Goal: Task Accomplishment & Management: Use online tool/utility

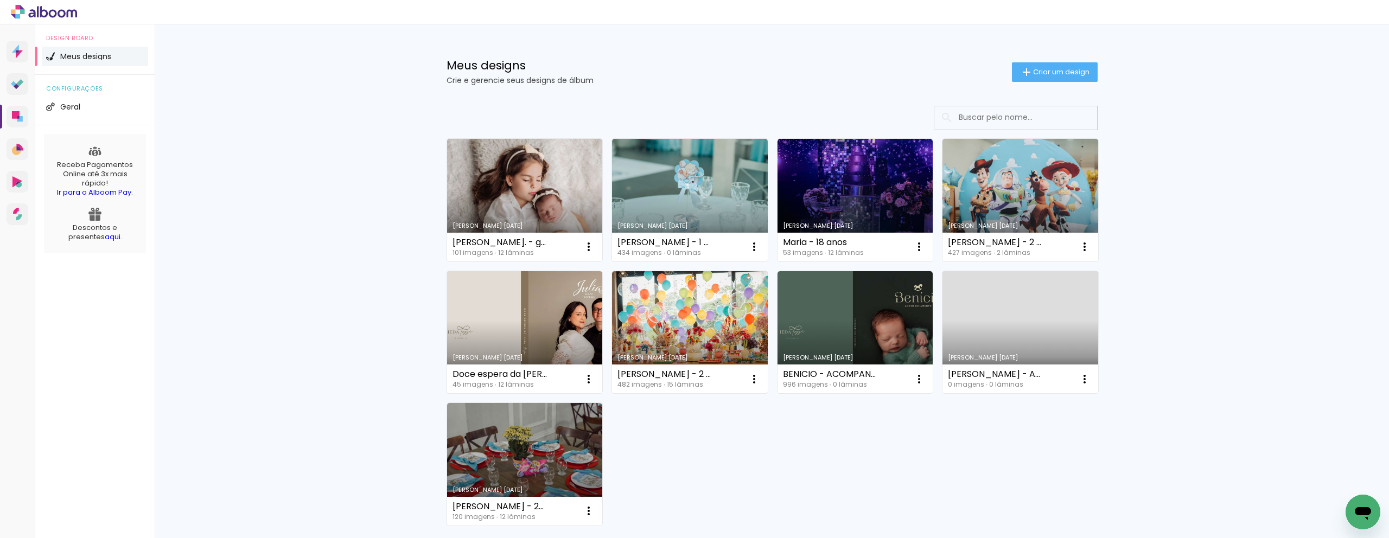
click at [384, 126] on div "Meus designs Crie e gerencie seus designs de álbum Criar um design Criado em 12…" at bounding box center [772, 325] width 1235 height 603
click at [680, 168] on link "Criado em [DATE]" at bounding box center [690, 200] width 156 height 123
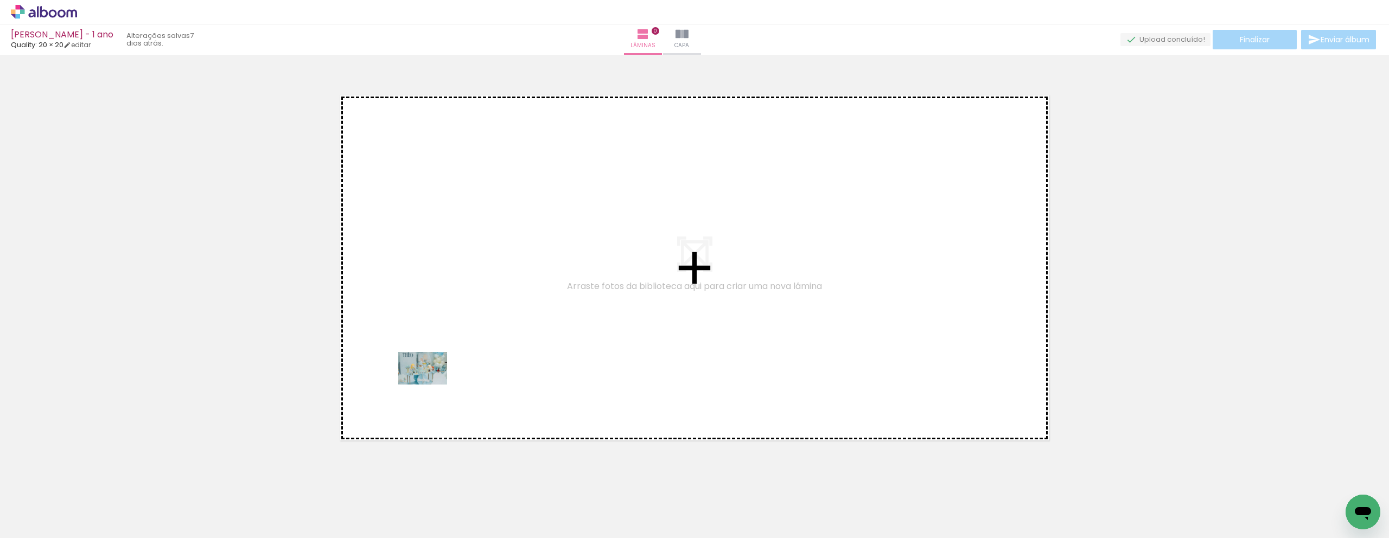
drag, startPoint x: 243, startPoint y: 511, endPoint x: 432, endPoint y: 385, distance: 226.6
click at [432, 385] on quentale-workspace at bounding box center [694, 269] width 1389 height 538
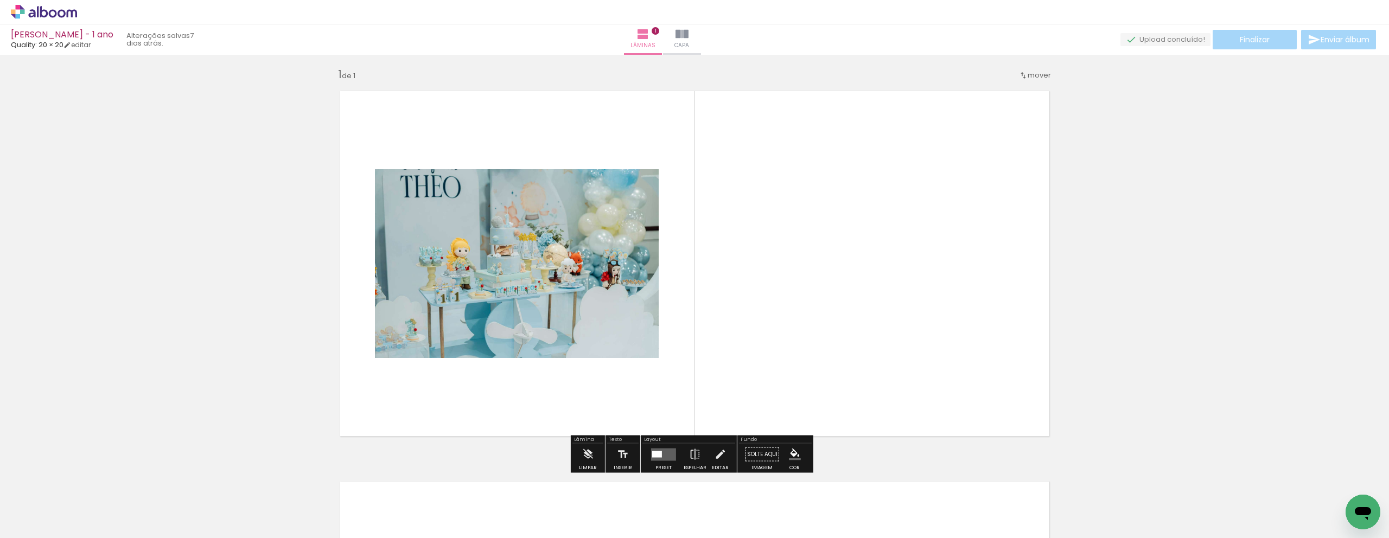
scroll to position [5, 0]
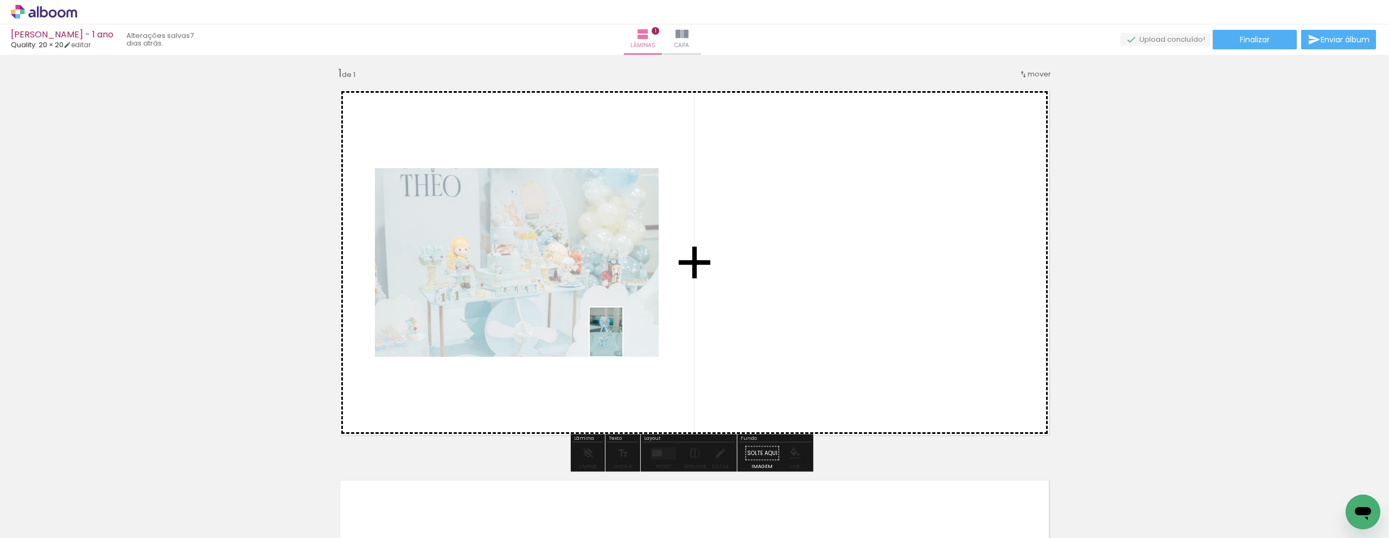
drag, startPoint x: 168, startPoint y: 503, endPoint x: 623, endPoint y: 340, distance: 482.6
click at [623, 340] on quentale-workspace at bounding box center [694, 269] width 1389 height 538
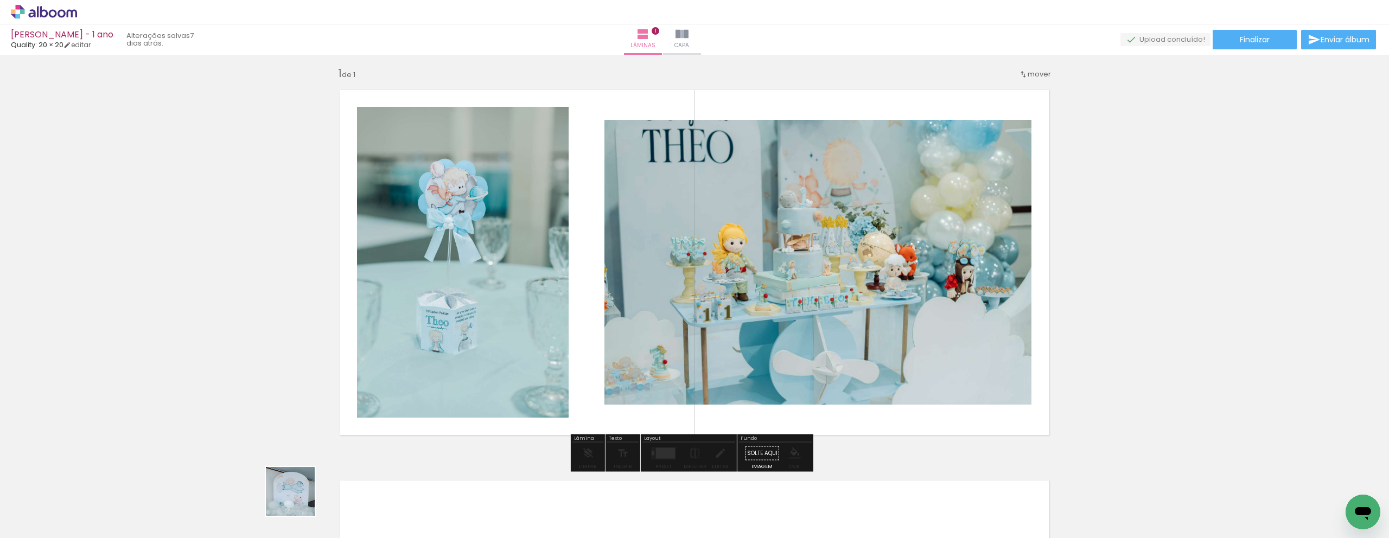
drag, startPoint x: 294, startPoint y: 505, endPoint x: 444, endPoint y: 356, distance: 211.5
click at [467, 275] on quentale-workspace at bounding box center [694, 269] width 1389 height 538
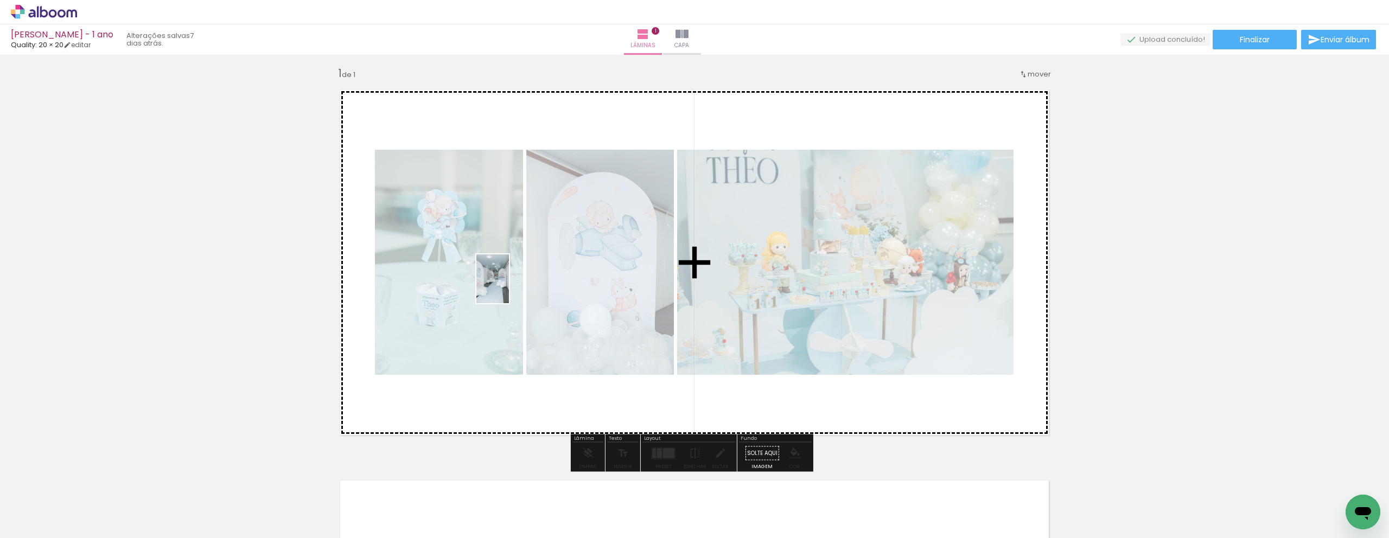
drag, startPoint x: 346, startPoint y: 513, endPoint x: 542, endPoint y: 386, distance: 233.0
click at [512, 284] on quentale-workspace at bounding box center [694, 269] width 1389 height 538
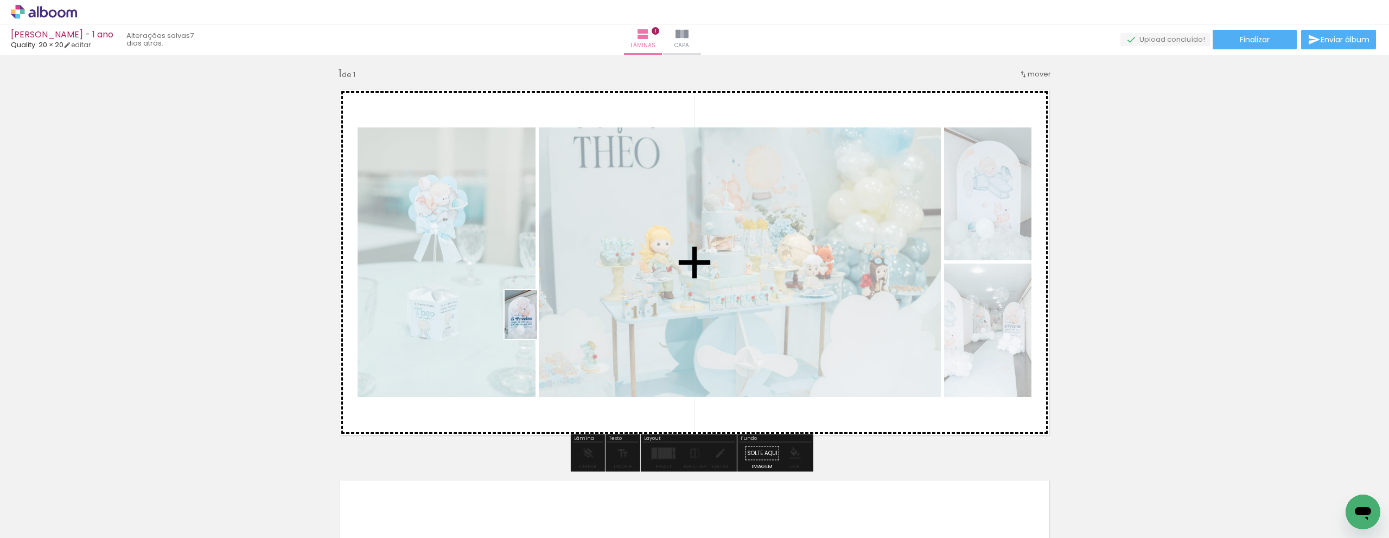
drag, startPoint x: 522, startPoint y: 499, endPoint x: 537, endPoint y: 323, distance: 177.1
click at [537, 323] on quentale-workspace at bounding box center [694, 269] width 1389 height 538
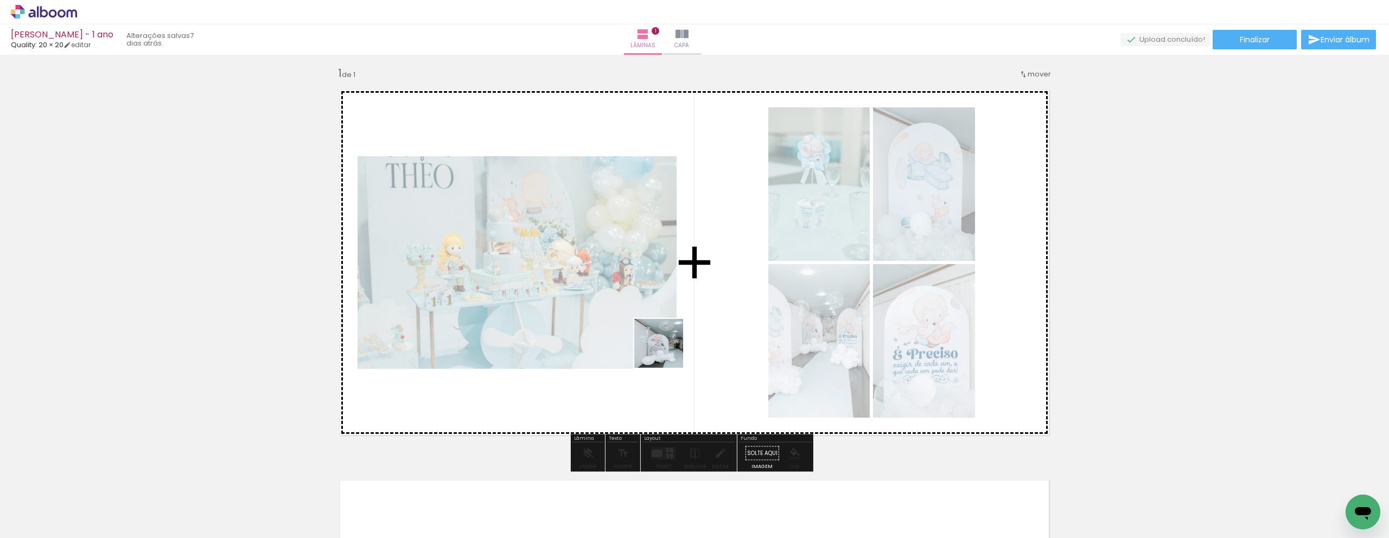
drag, startPoint x: 474, startPoint y: 504, endPoint x: 687, endPoint y: 363, distance: 255.0
click at [697, 329] on quentale-workspace at bounding box center [694, 269] width 1389 height 538
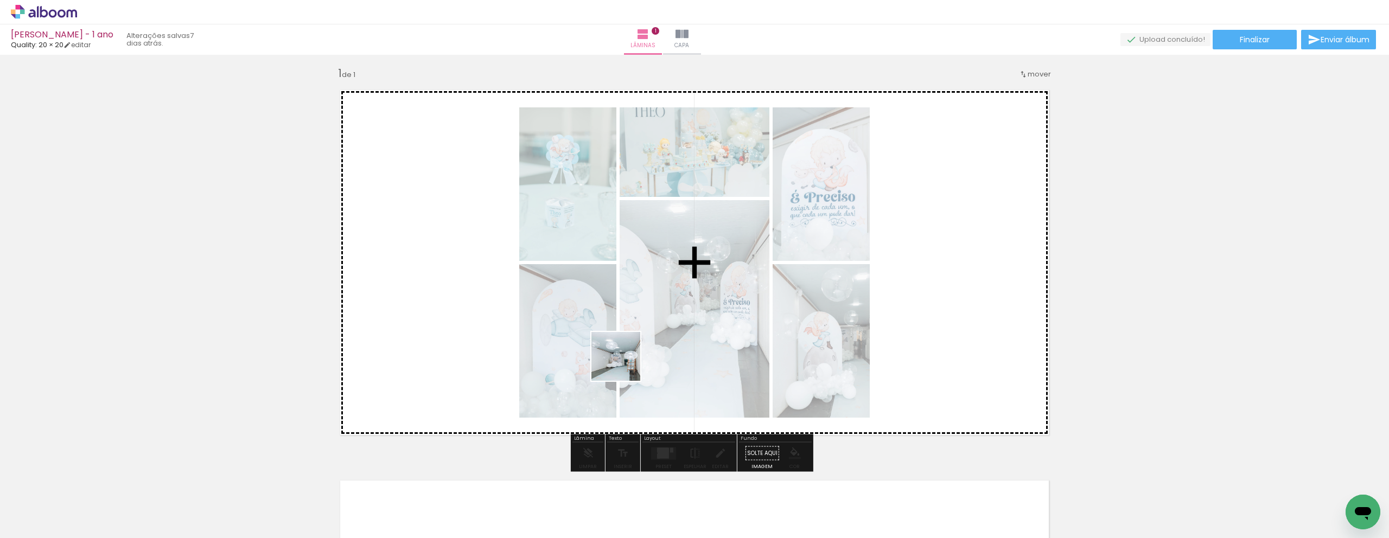
drag, startPoint x: 606, startPoint y: 511, endPoint x: 644, endPoint y: 416, distance: 102.1
click at [626, 335] on quentale-workspace at bounding box center [694, 269] width 1389 height 538
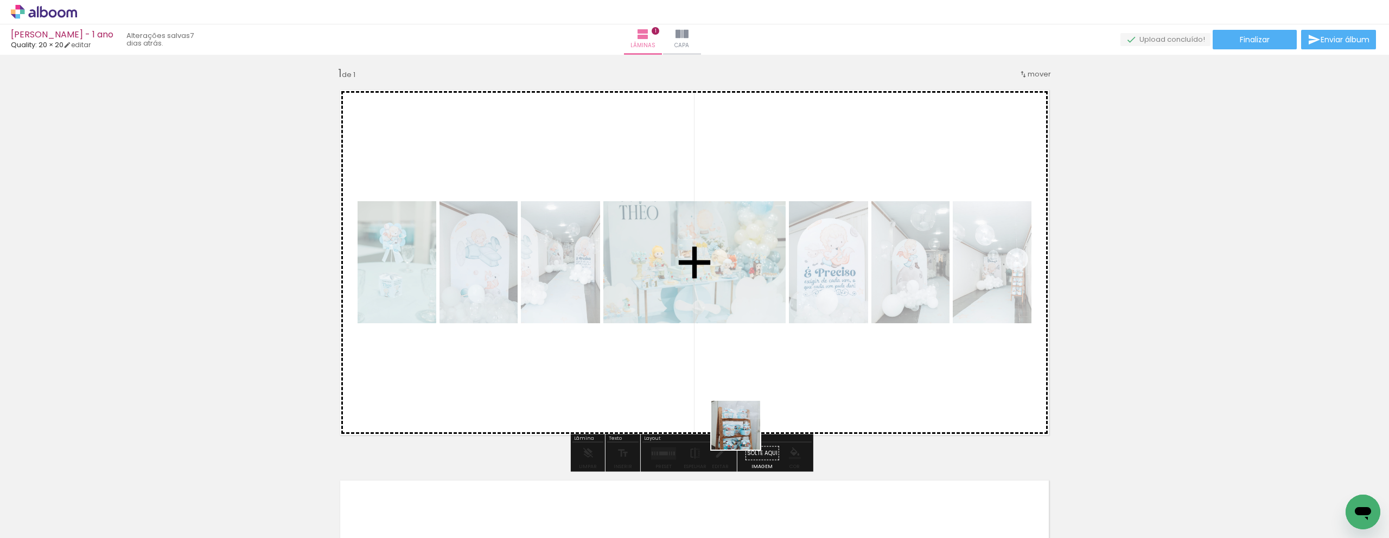
drag, startPoint x: 672, startPoint y: 505, endPoint x: 829, endPoint y: 348, distance: 221.8
click at [829, 348] on quentale-workspace at bounding box center [694, 269] width 1389 height 538
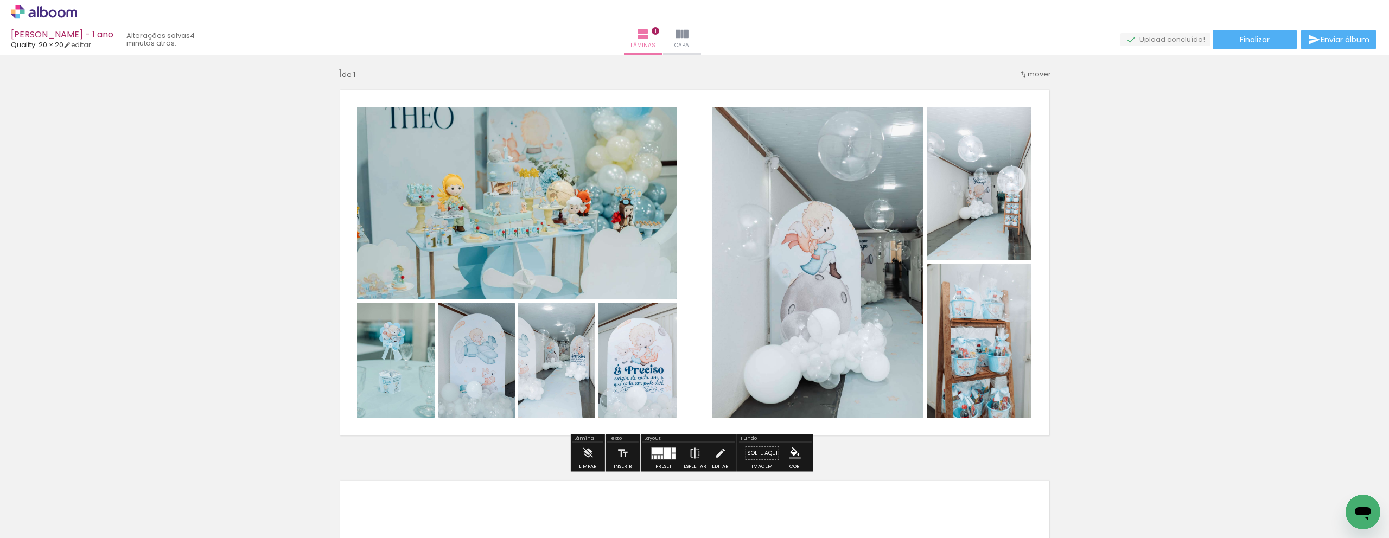
click at [59, 504] on iron-icon at bounding box center [55, 506] width 9 height 9
click at [57, 506] on div at bounding box center [35, 503] width 56 height 18
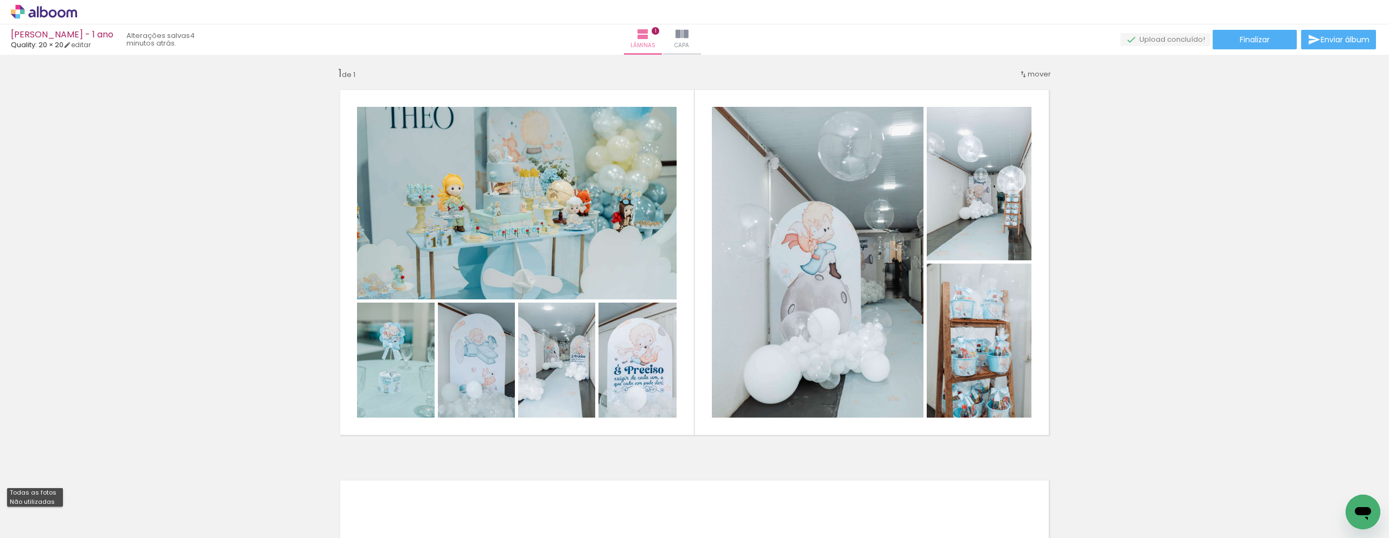
click at [0, 0] on slot "Não utilizadas" at bounding box center [0, 0] width 0 height 0
type input "Não utilizadas"
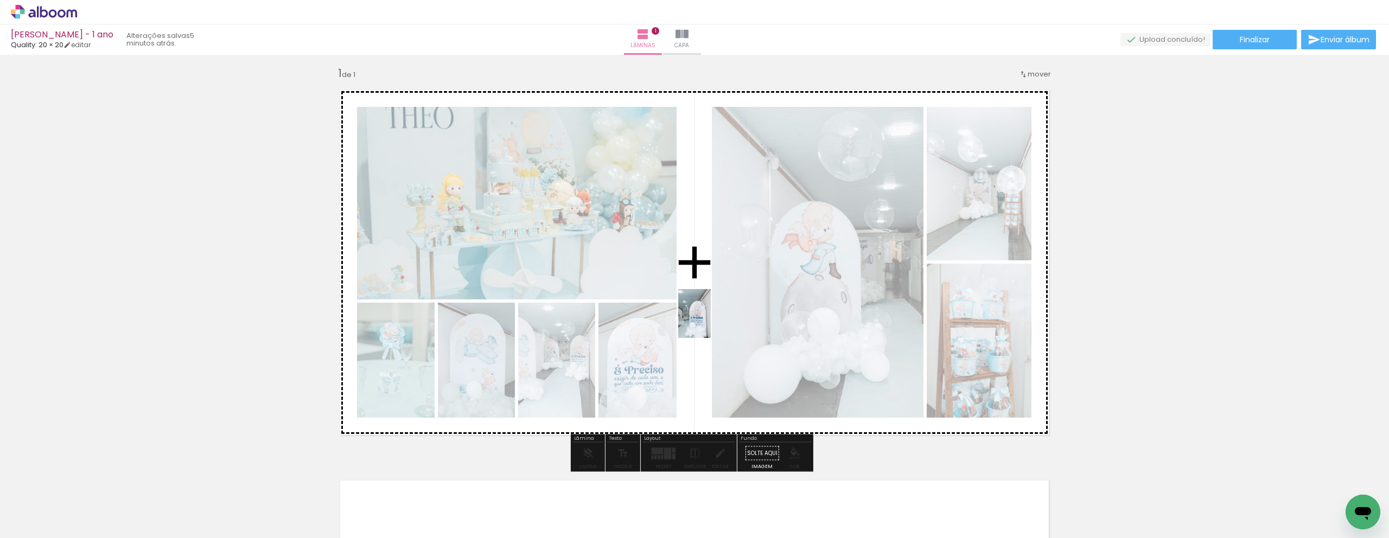
drag, startPoint x: 171, startPoint y: 509, endPoint x: 734, endPoint y: 313, distance: 596.0
click at [734, 313] on quentale-workspace at bounding box center [694, 269] width 1389 height 538
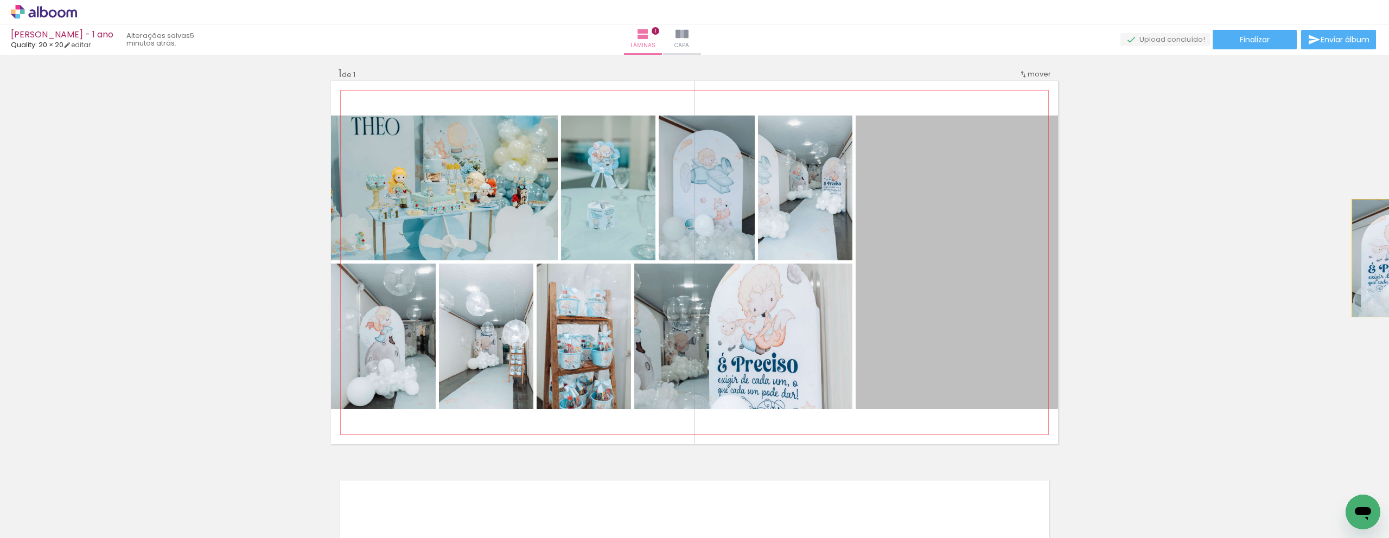
drag, startPoint x: 908, startPoint y: 259, endPoint x: 1389, endPoint y: 258, distance: 481.4
click at [1389, 258] on div "Inserir lâmina 1 de 1 Confirmar Cancelar" at bounding box center [694, 297] width 1389 height 484
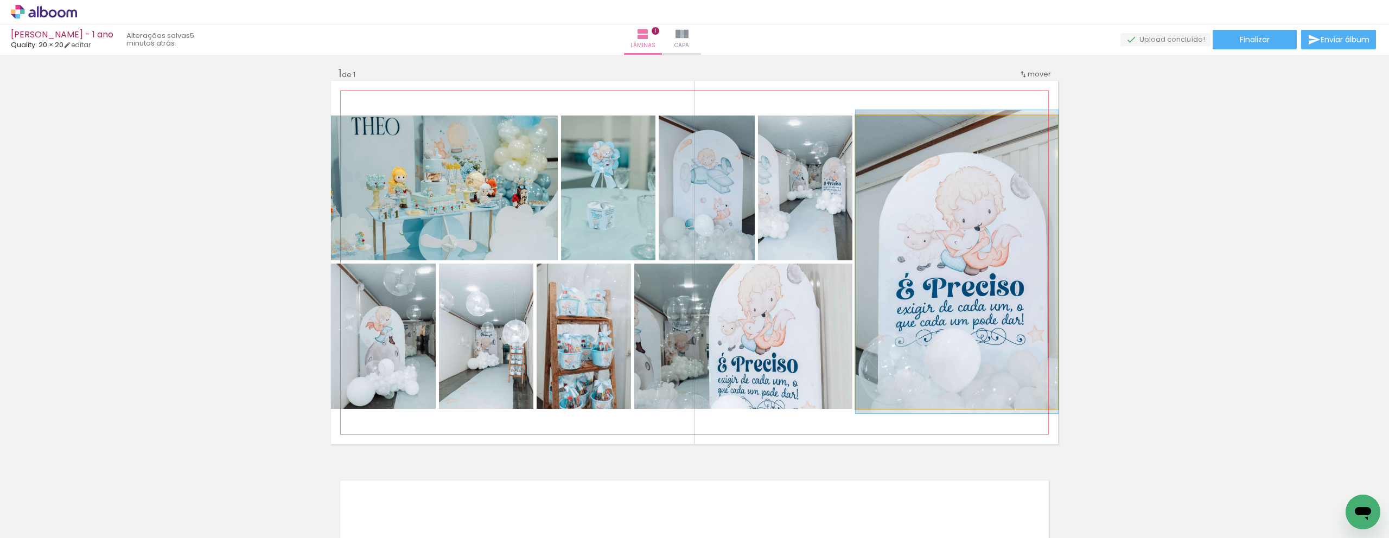
drag, startPoint x: 949, startPoint y: 255, endPoint x: 1268, endPoint y: 255, distance: 319.1
click at [1109, 255] on div "Inserir lâmina 1 de 1" at bounding box center [694, 444] width 1389 height 782
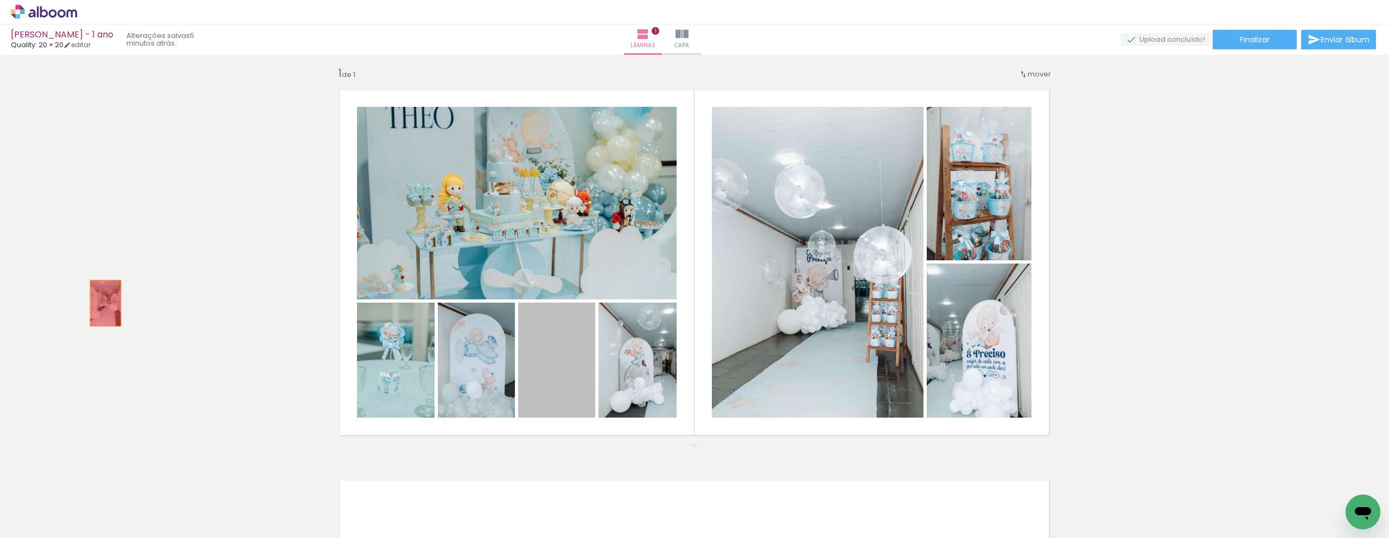
drag, startPoint x: 564, startPoint y: 379, endPoint x: 101, endPoint y: 303, distance: 468.6
click at [101, 303] on div "Inserir lâmina 1 de 1" at bounding box center [694, 444] width 1389 height 782
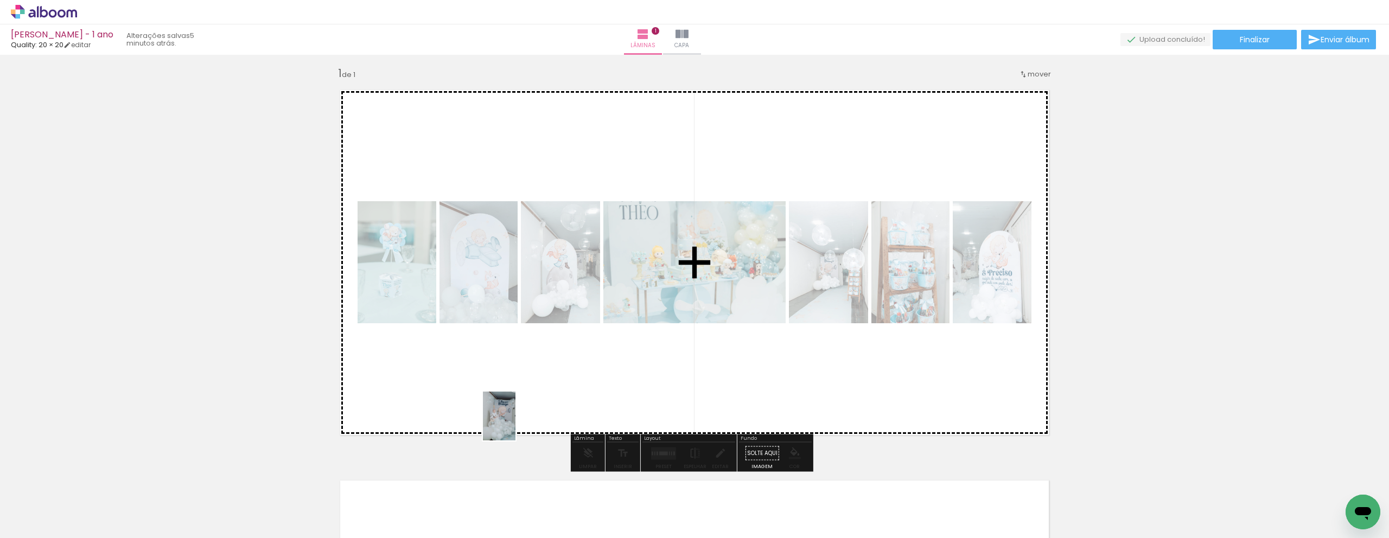
drag, startPoint x: 348, startPoint y: 515, endPoint x: 524, endPoint y: 420, distance: 199.6
click at [524, 420] on quentale-workspace at bounding box center [694, 269] width 1389 height 538
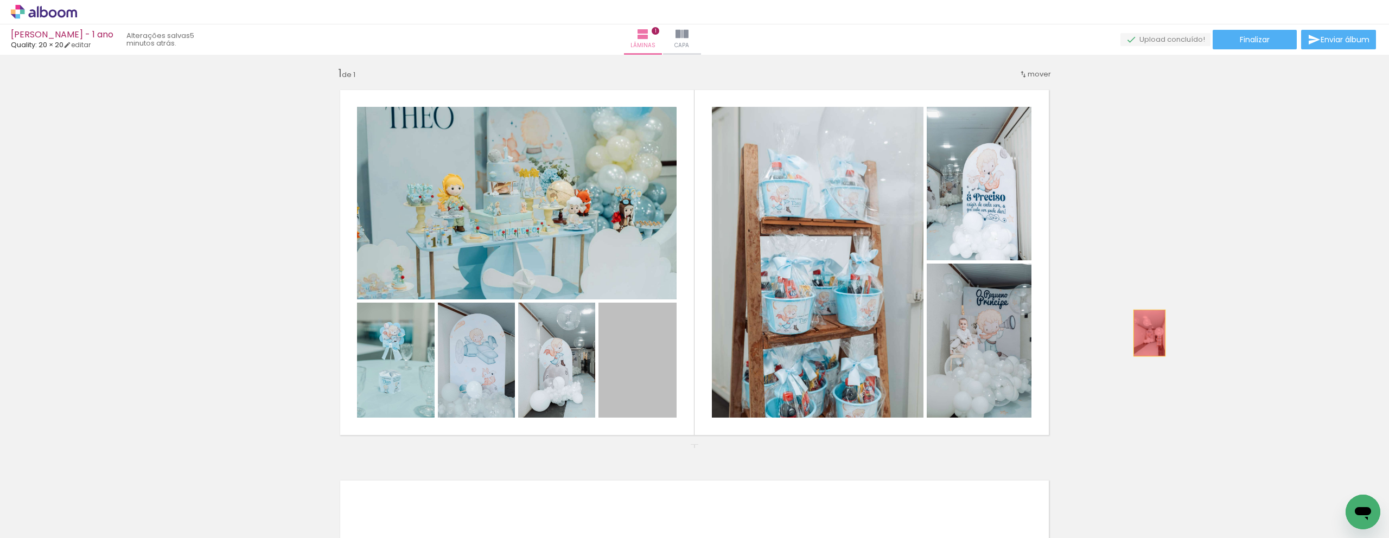
drag, startPoint x: 630, startPoint y: 379, endPoint x: 1192, endPoint y: 322, distance: 565.2
click at [1192, 322] on div "Inserir lâmina 1 de 1" at bounding box center [694, 444] width 1389 height 782
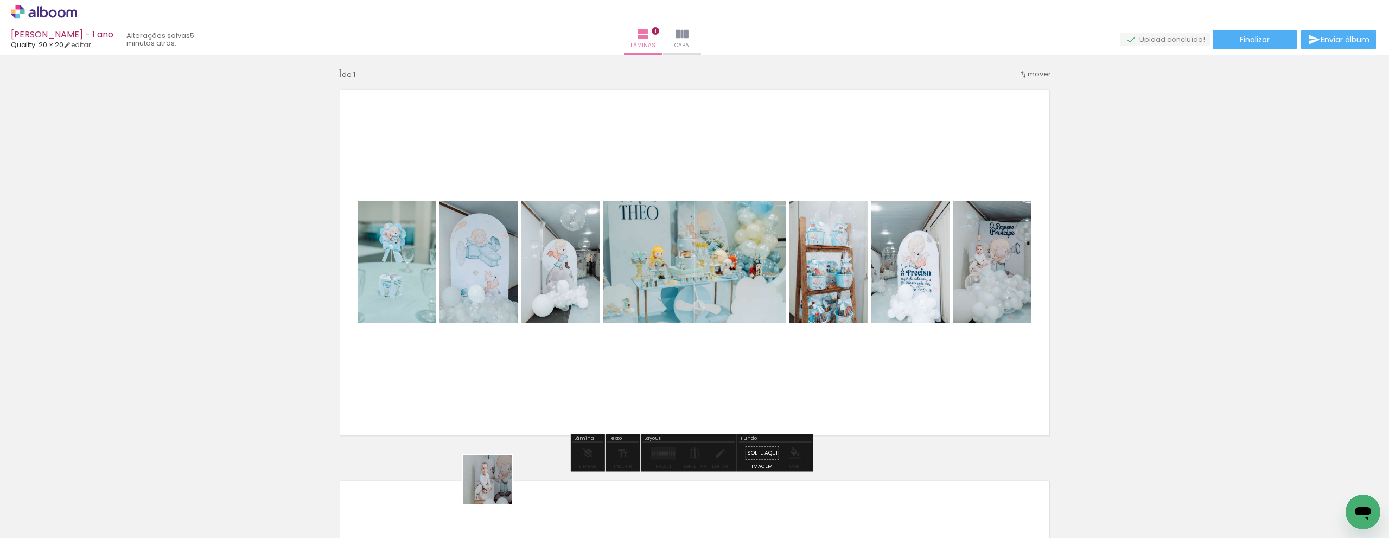
drag, startPoint x: 477, startPoint y: 506, endPoint x: 640, endPoint y: 346, distance: 229.1
click at [640, 346] on quentale-workspace at bounding box center [694, 269] width 1389 height 538
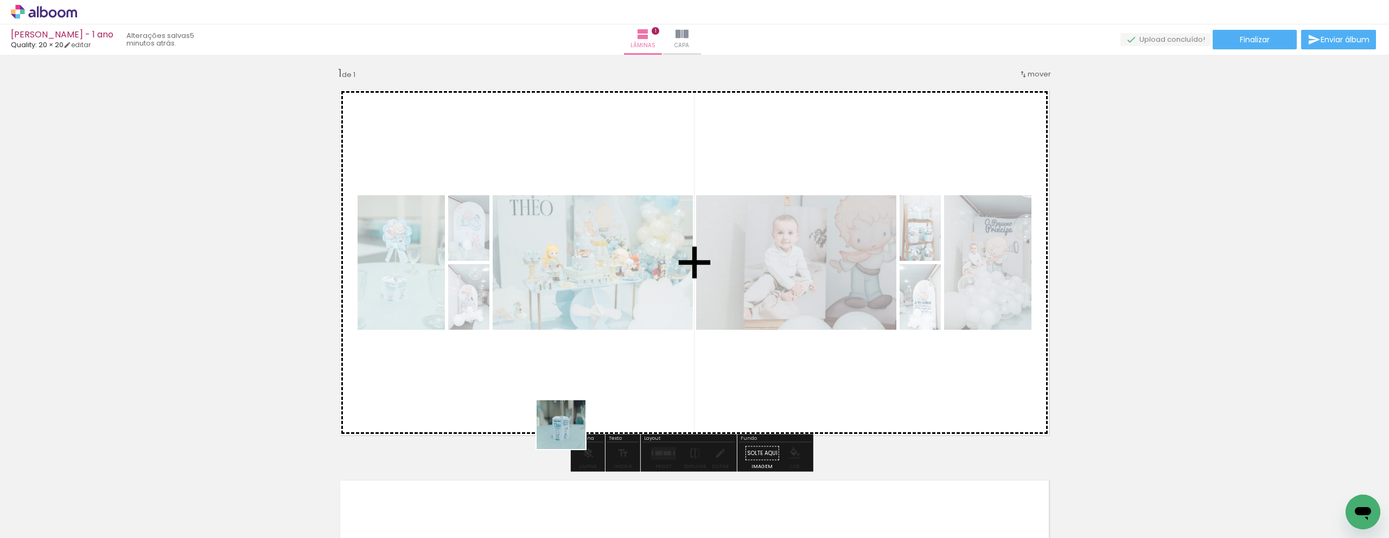
drag, startPoint x: 527, startPoint y: 505, endPoint x: 579, endPoint y: 417, distance: 101.9
click at [579, 417] on quentale-workspace at bounding box center [694, 269] width 1389 height 538
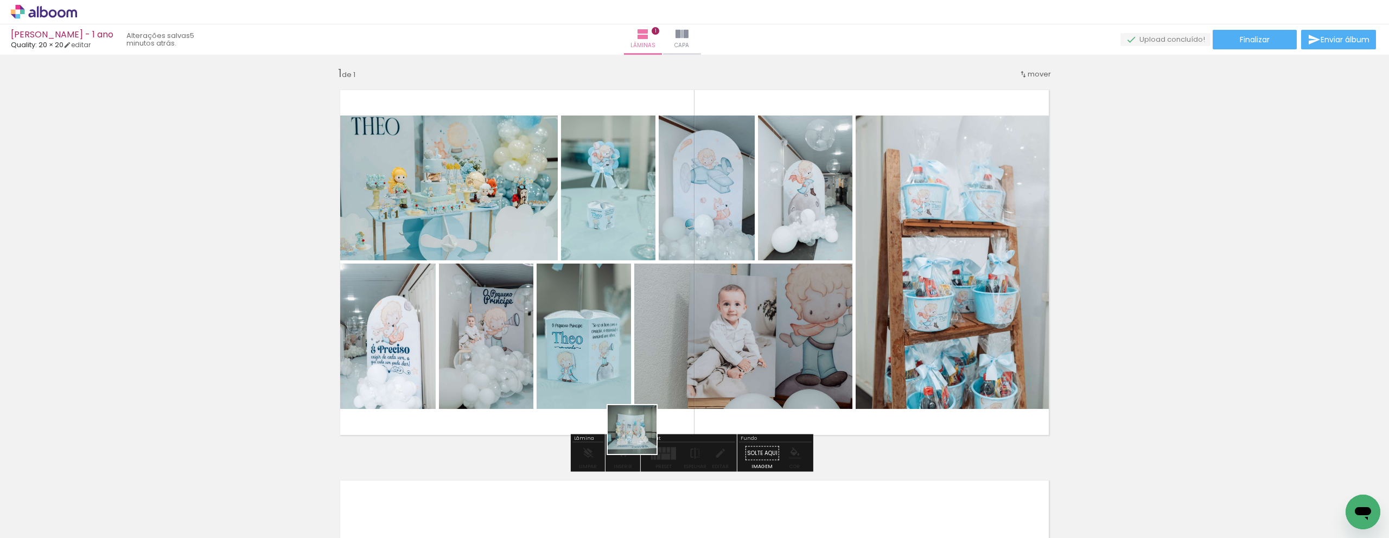
drag, startPoint x: 586, startPoint y: 504, endPoint x: 696, endPoint y: 357, distance: 183.5
click at [696, 357] on quentale-workspace at bounding box center [694, 269] width 1389 height 538
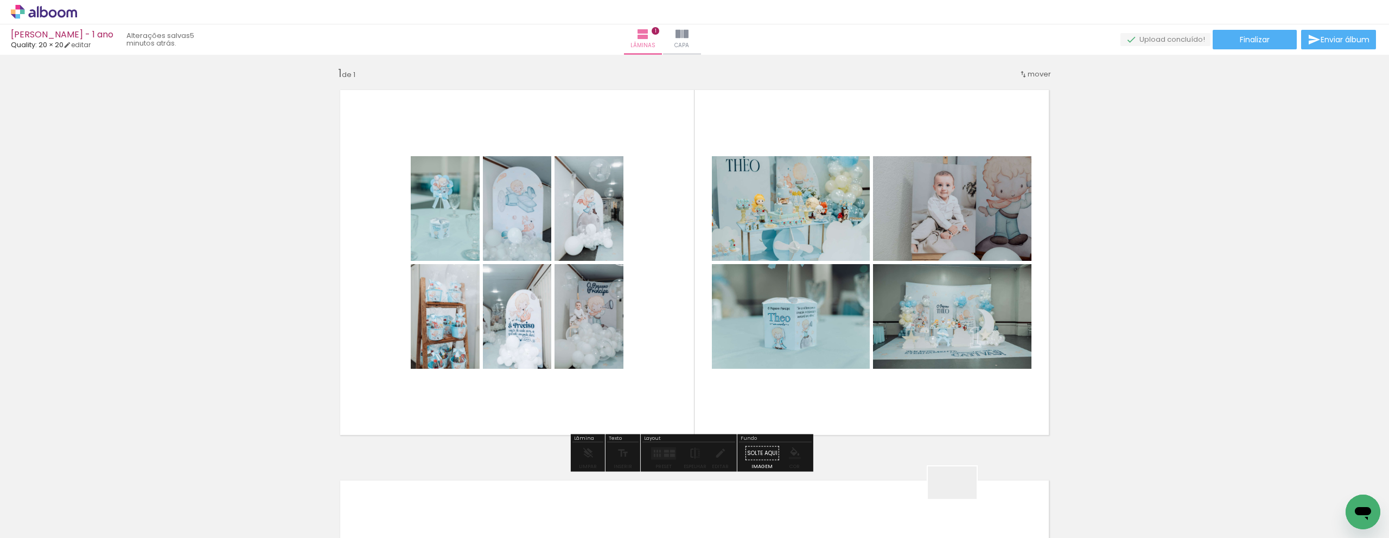
drag, startPoint x: 955, startPoint y: 508, endPoint x: 1043, endPoint y: 492, distance: 89.4
click at [1020, 322] on quentale-workspace at bounding box center [694, 269] width 1389 height 538
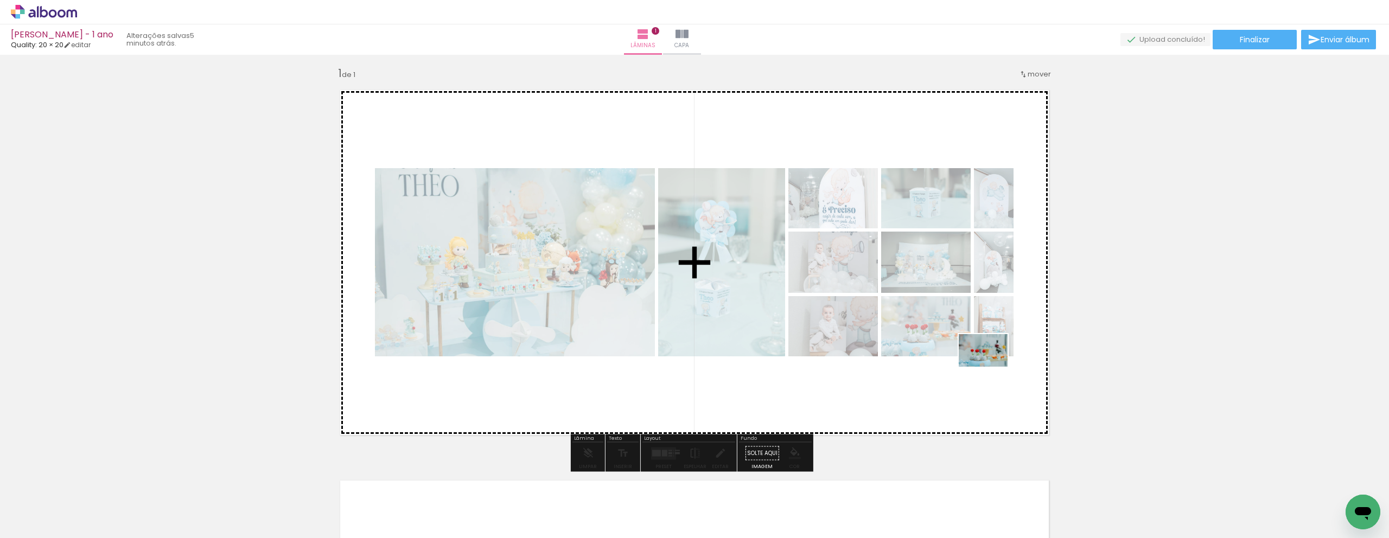
drag, startPoint x: 1016, startPoint y: 506, endPoint x: 992, endPoint y: 367, distance: 141.1
click at [992, 367] on quentale-workspace at bounding box center [694, 269] width 1389 height 538
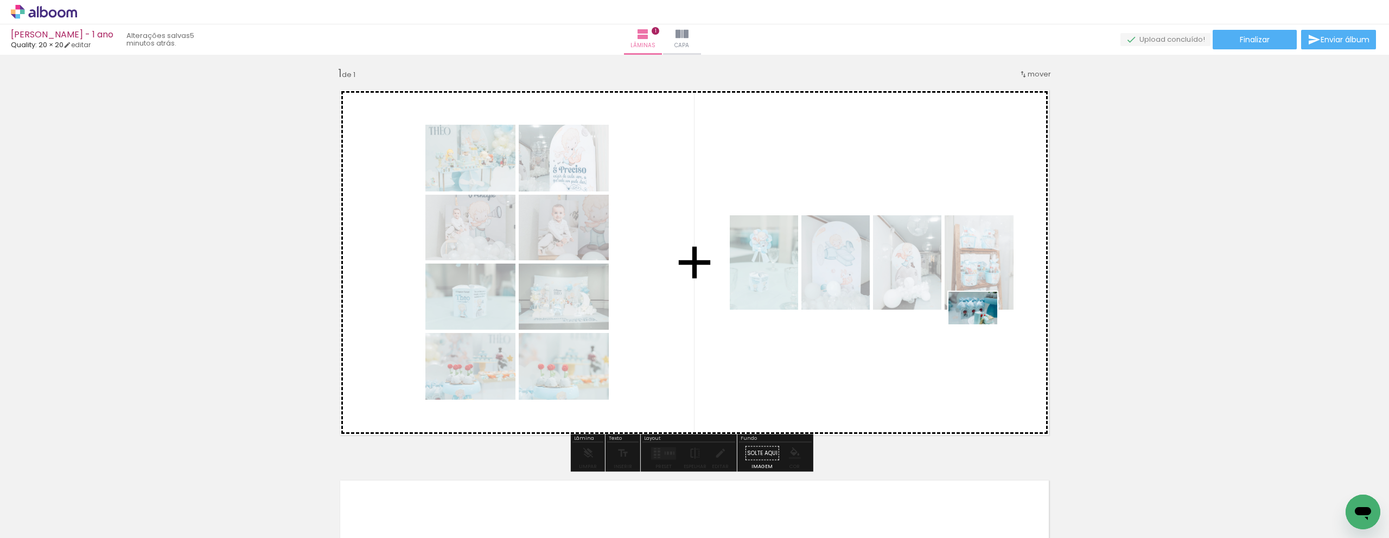
drag, startPoint x: 1084, startPoint y: 503, endPoint x: 978, endPoint y: 320, distance: 212.1
click at [978, 320] on quentale-workspace at bounding box center [694, 269] width 1389 height 538
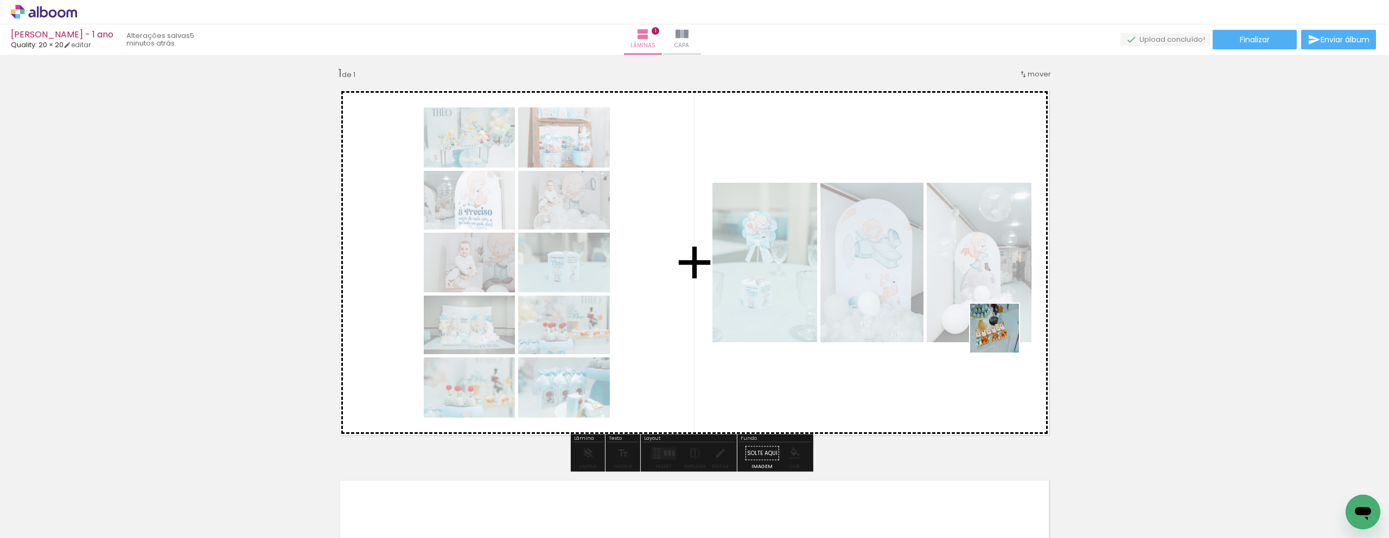
drag, startPoint x: 1189, startPoint y: 494, endPoint x: 979, endPoint y: 342, distance: 259.7
click at [979, 342] on quentale-workspace at bounding box center [694, 269] width 1389 height 538
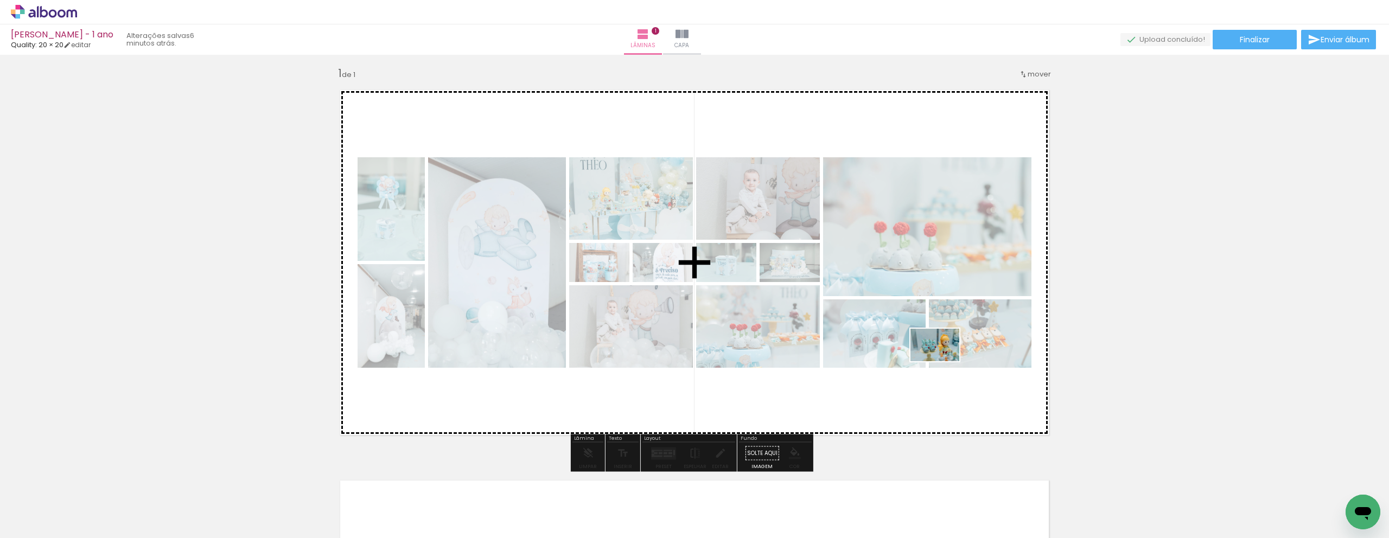
drag, startPoint x: 1105, startPoint y: 415, endPoint x: 943, endPoint y: 361, distance: 169.9
click at [943, 361] on quentale-workspace at bounding box center [694, 269] width 1389 height 538
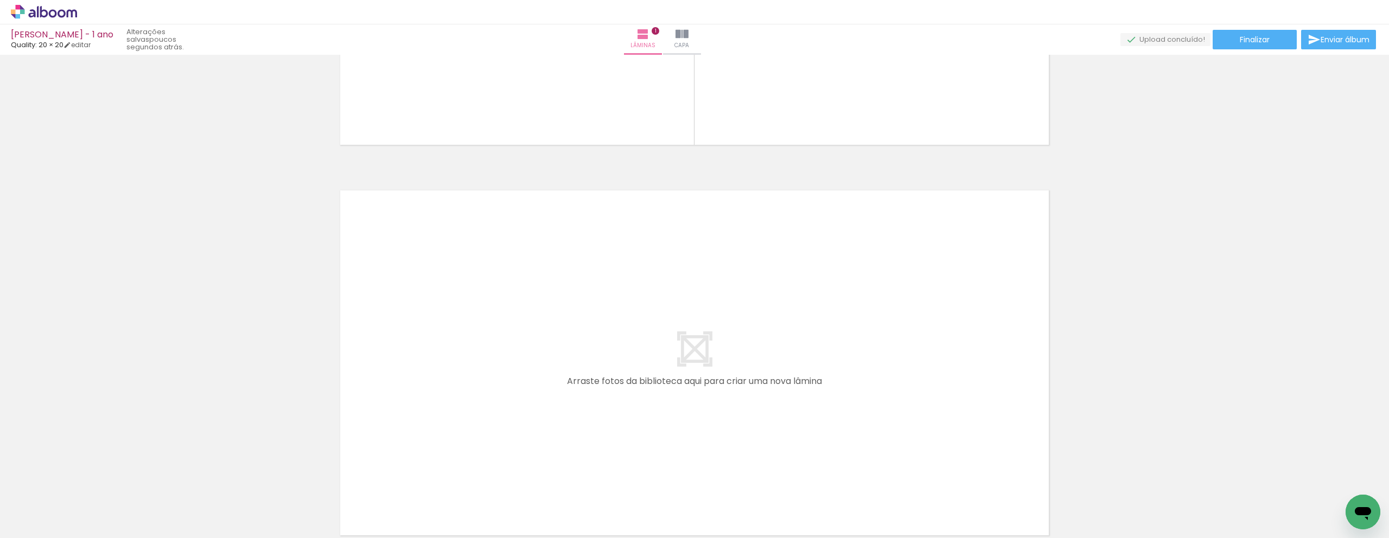
scroll to position [0, 0]
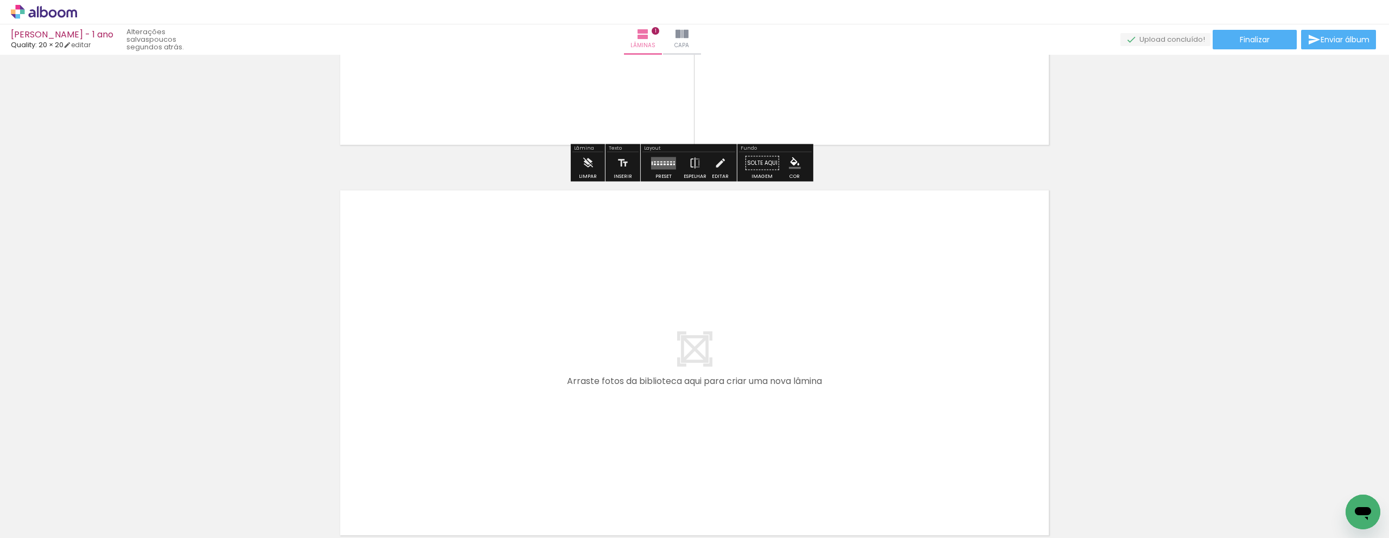
click at [44, 11] on icon at bounding box center [44, 12] width 66 height 14
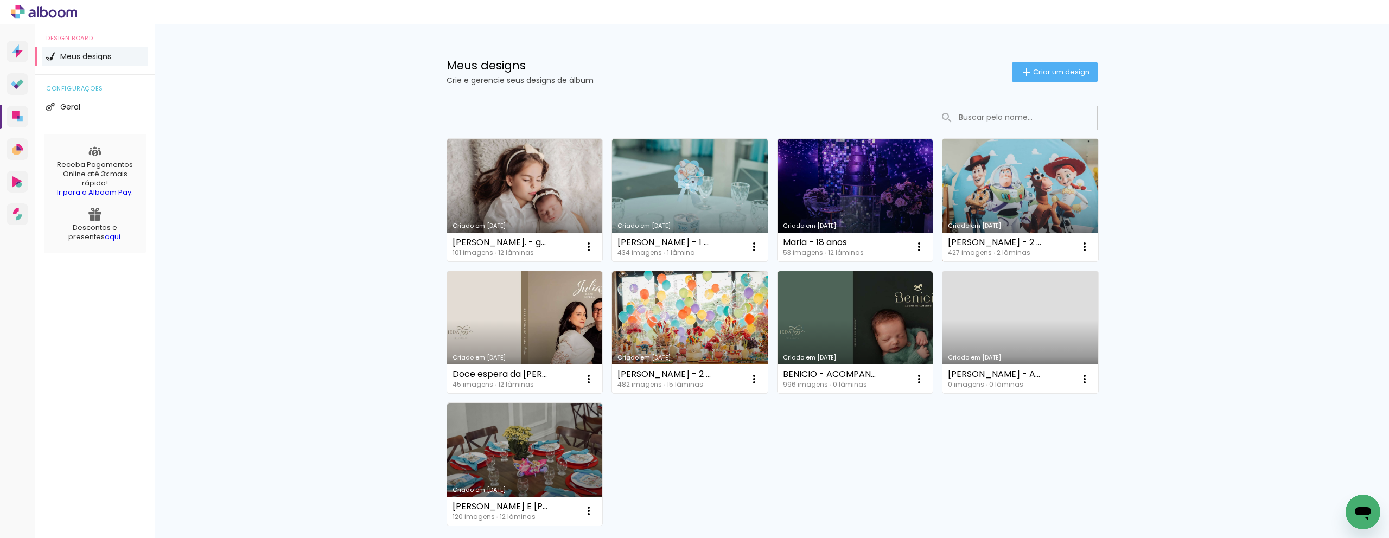
click at [1025, 194] on link "Criado em [DATE]" at bounding box center [1021, 200] width 156 height 123
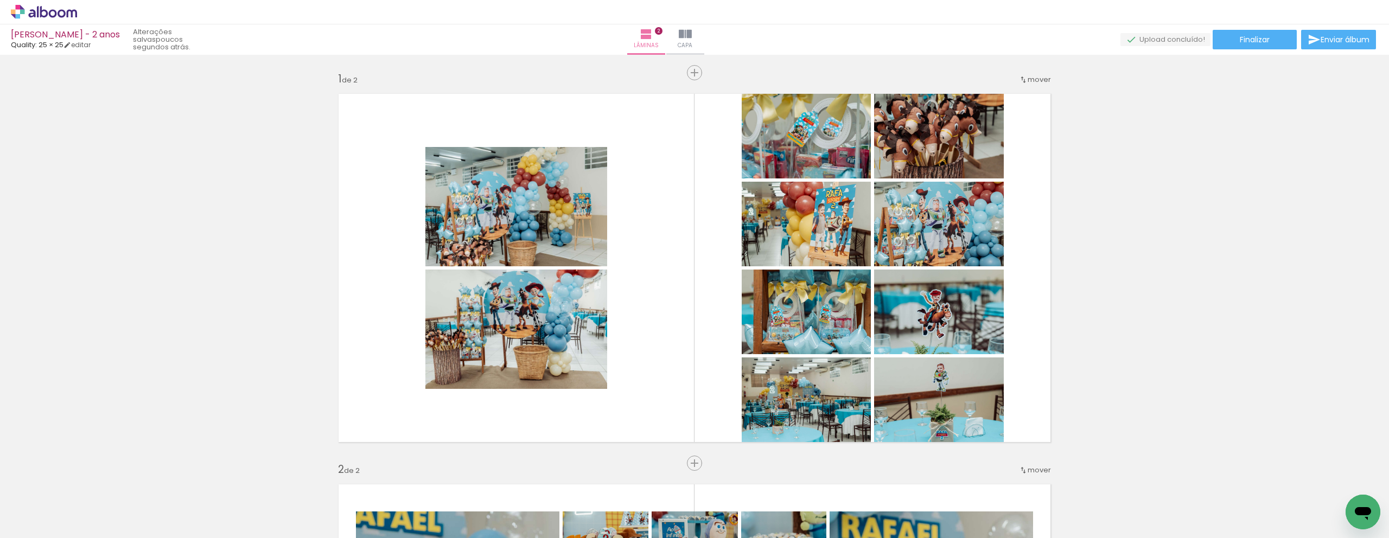
scroll to position [391, 0]
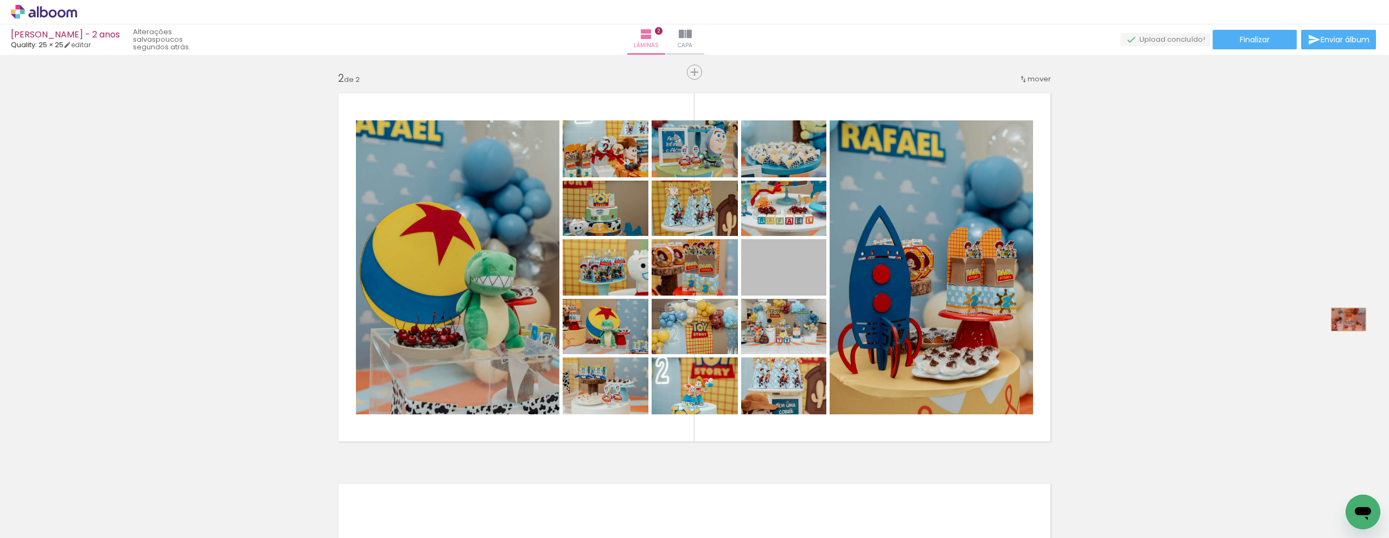
drag, startPoint x: 794, startPoint y: 282, endPoint x: 1345, endPoint y: 320, distance: 552.7
click at [1345, 320] on div "Inserir lâmina 1 de 2 Inserir lâmina 2 de 2" at bounding box center [694, 253] width 1389 height 1173
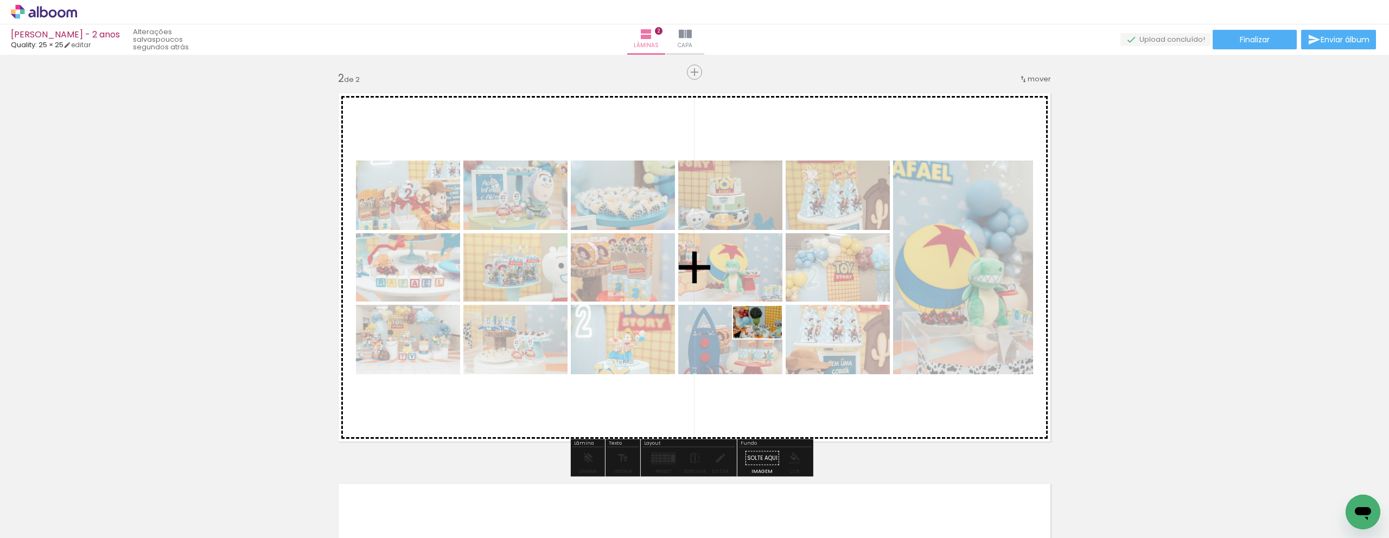
drag, startPoint x: 726, startPoint y: 504, endPoint x: 768, endPoint y: 336, distance: 173.5
click at [768, 336] on quentale-workspace at bounding box center [694, 269] width 1389 height 538
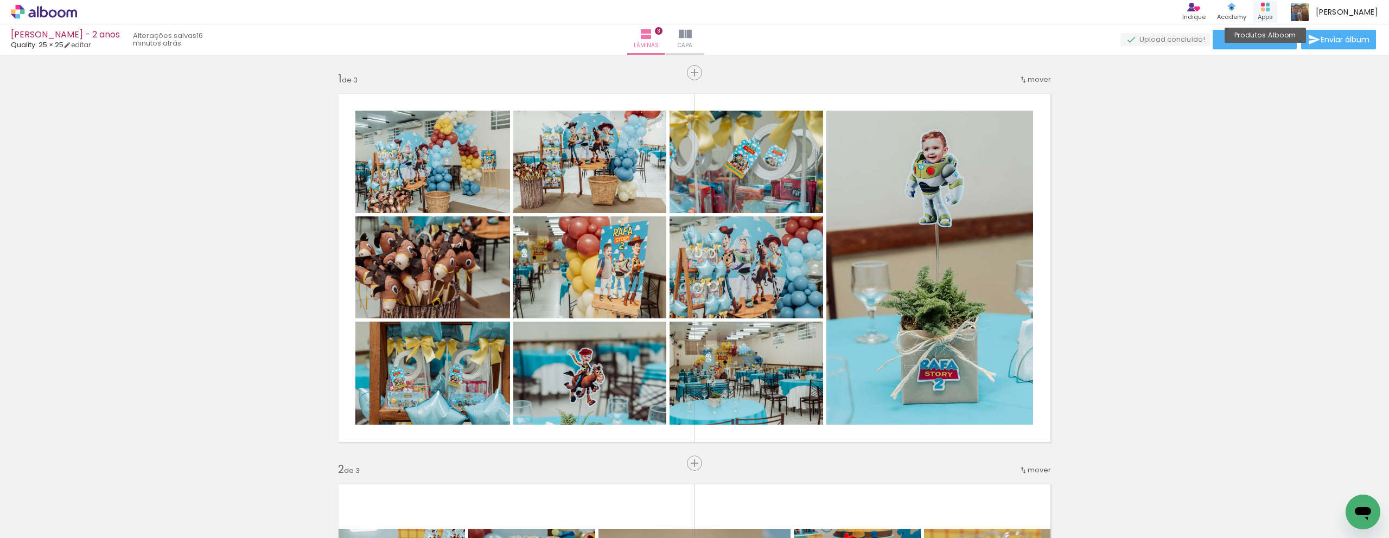
click at [1265, 9] on rect at bounding box center [1263, 10] width 4 height 4
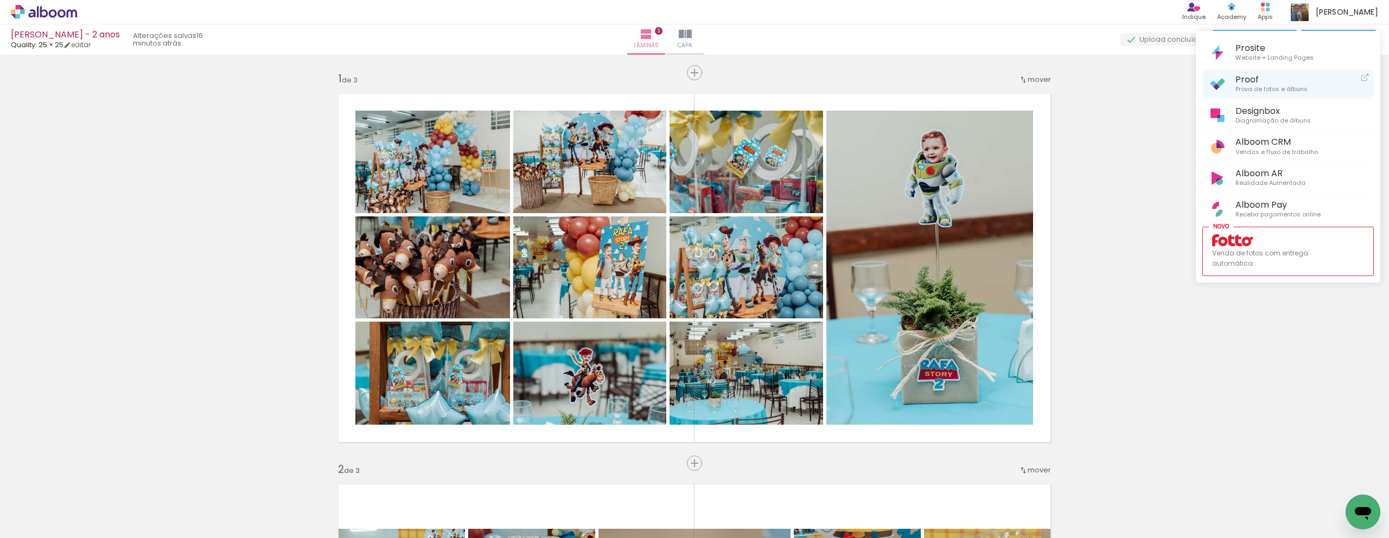
click at [1266, 91] on span "Prova de fotos e álbuns" at bounding box center [1272, 90] width 72 height 10
